Goal: Check status

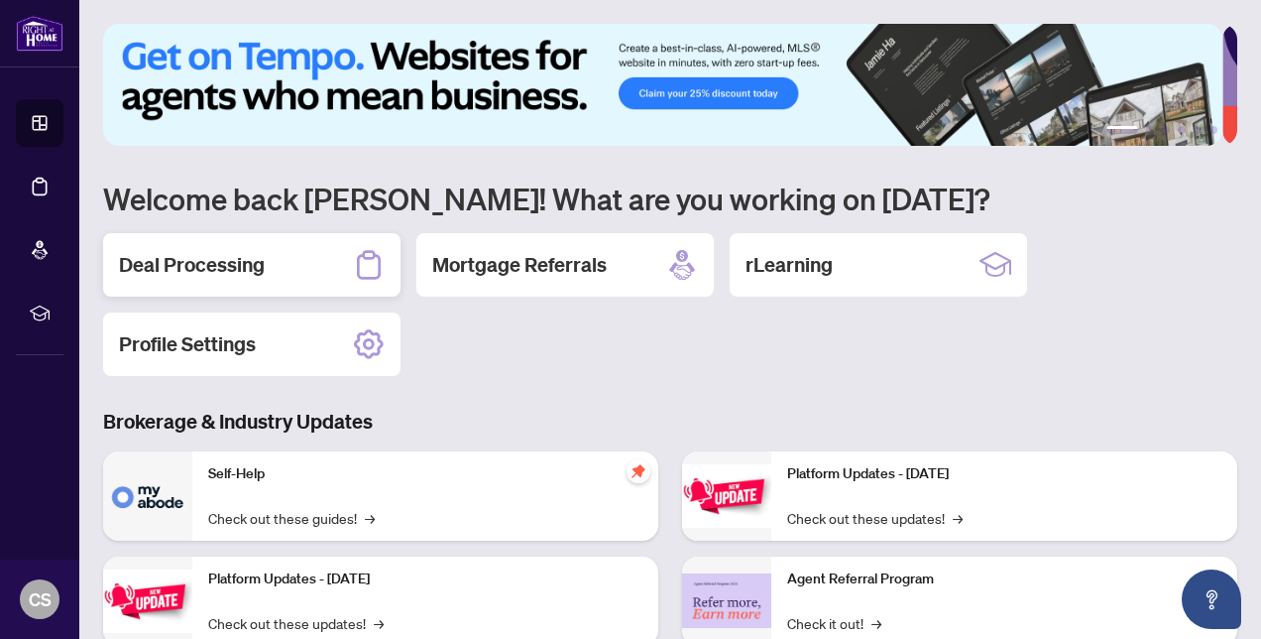
click at [242, 266] on h2 "Deal Processing" at bounding box center [192, 265] width 146 height 28
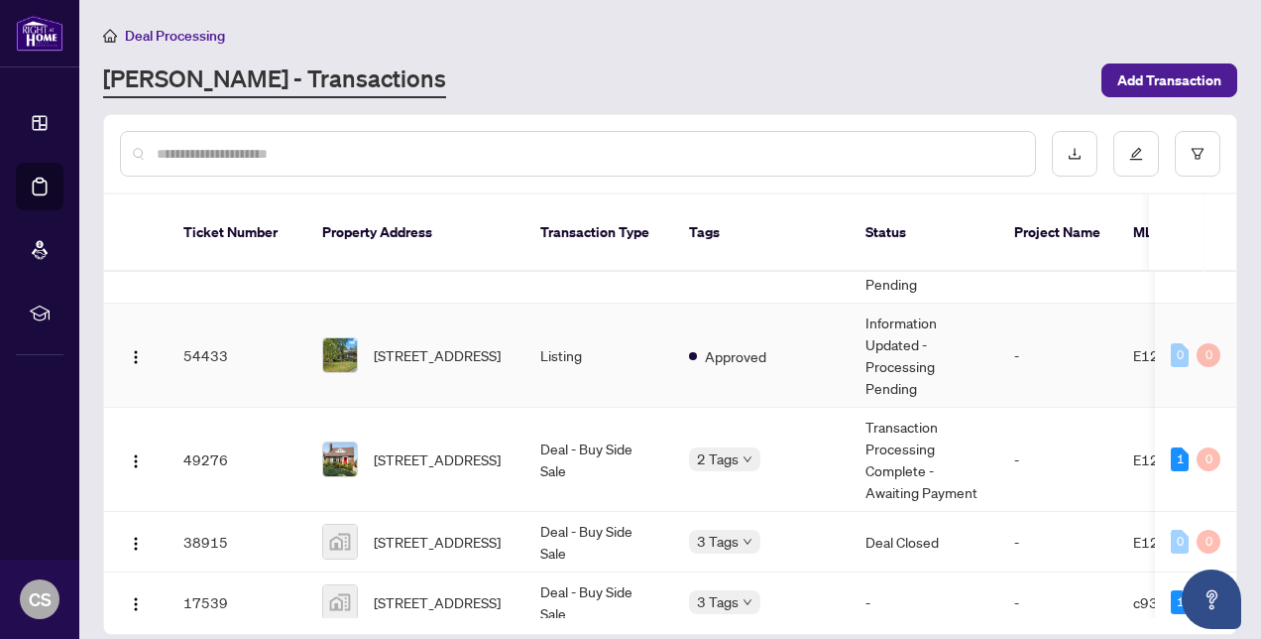
scroll to position [91, 0]
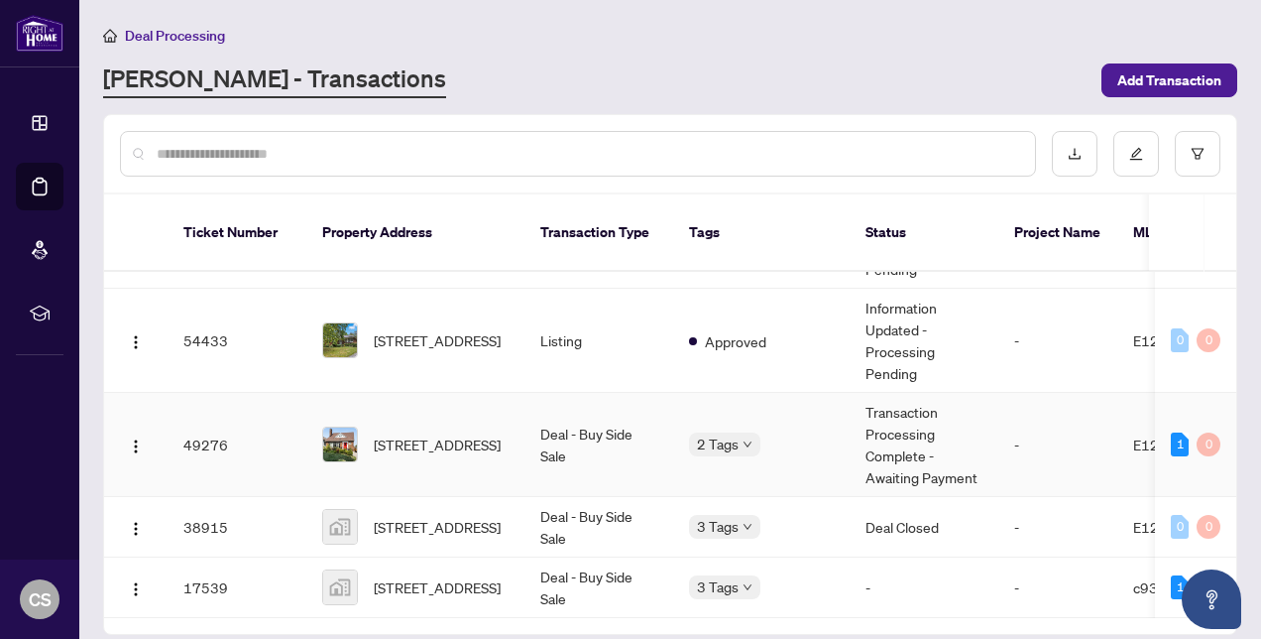
click at [904, 445] on td "Transaction Processing Complete - Awaiting Payment" at bounding box center [924, 445] width 149 height 104
